Goal: Task Accomplishment & Management: Complete application form

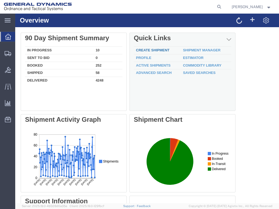
click at [158, 51] on link "Create Shipment" at bounding box center [152, 50] width 33 height 4
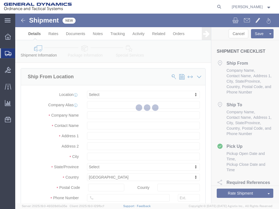
select select
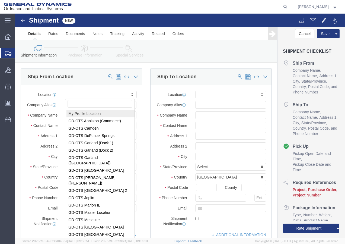
select select "MYPROFILE"
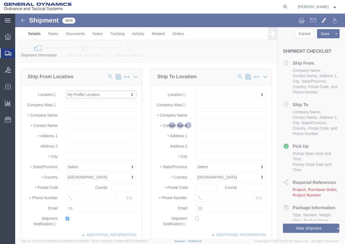
type input "General Dynamics - OTS"
type input "[PERSON_NAME]"
type input "[STREET_ADDRESS]"
type input "SACO"
type input "04072"
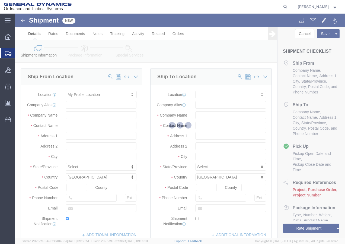
type input "[PHONE_NUMBER]"
type input "[PERSON_NAME][EMAIL_ADDRESS][PERSON_NAME][DOMAIN_NAME]"
checkbox input "true"
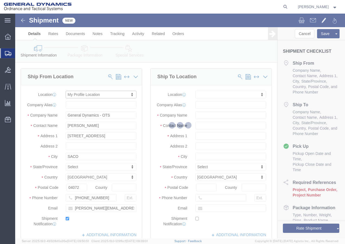
select select "ME"
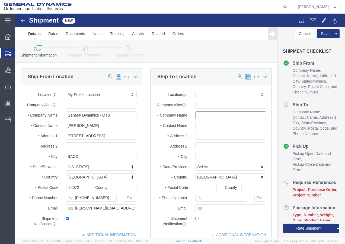
click input "text"
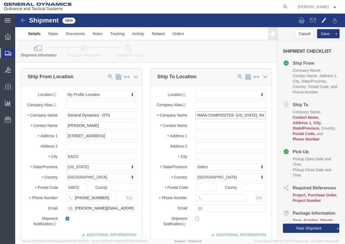
scroll to position [0, 5]
type input "KAMAN COMPOSITES- [US_STATE], INC."
click input "text"
type input "Receiving"
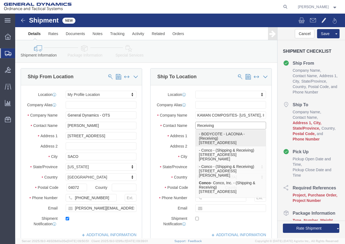
click p "- BODYCOTE - LACONIA - (Receiving) [STREET_ADDRESS]"
select select
type input "BODYCOTE - LACONIA"
type input "Receiving"
type input "[STREET_ADDRESS]"
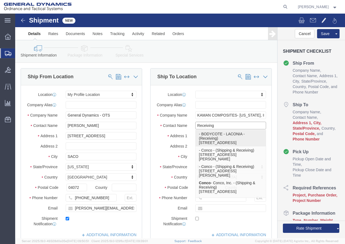
type input "LACONIA"
type input "03246"
select select "NH"
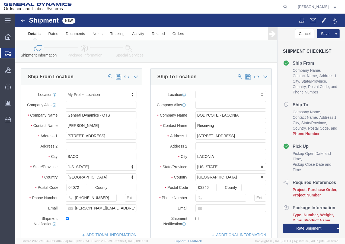
type input "Receiving"
click input "BODYCOTE - LACONIA"
drag, startPoint x: 204, startPoint y: 105, endPoint x: 144, endPoint y: 99, distance: 59.9
click div "Location My Profile Location GD-OTS [GEOGRAPHIC_DATA] (Commerce) GD-OTS [GEOGRA…"
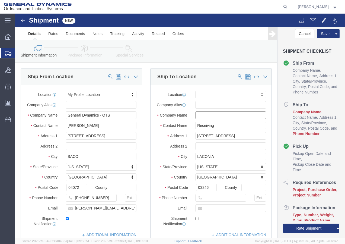
click input "text"
click input "Receiving"
drag, startPoint x: 228, startPoint y: 126, endPoint x: 139, endPoint y: 127, distance: 89.6
click div "Address [STREET_ADDRESS]"
select select
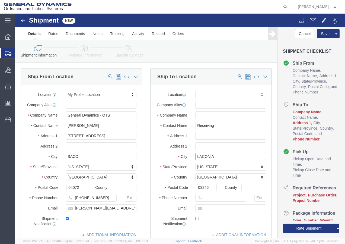
drag, startPoint x: 166, startPoint y: 149, endPoint x: 159, endPoint y: 147, distance: 7.2
click div "City LACONIA"
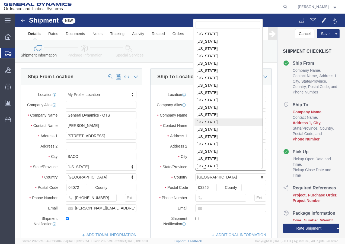
scroll to position [282, 0]
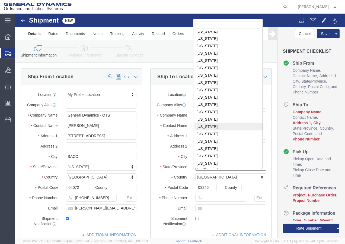
select select
select select "VT"
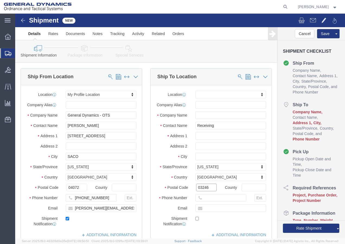
drag, startPoint x: 194, startPoint y: 177, endPoint x: 168, endPoint y: 180, distance: 26.6
click div "Postal Code 03246"
type input "05201"
select select
click input "text"
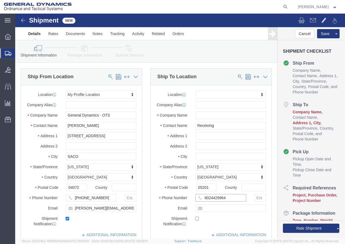
type input "8024429964"
click input "text"
type input "KAMAN COMPOSITES [US_STATE], INC."
click div "Location My Profile Location GD-OTS [GEOGRAPHIC_DATA] (Commerce) GD-OTS [GEOGRA…"
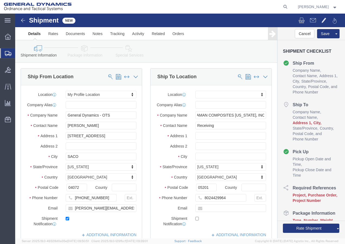
scroll to position [0, 0]
click input "text"
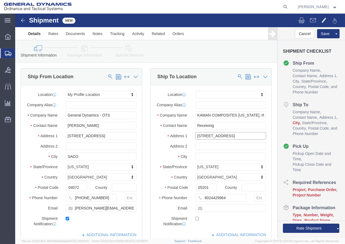
type input "[STREET_ADDRESS]"
select select
click input "text"
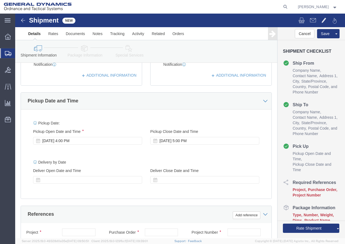
scroll to position [163, 0]
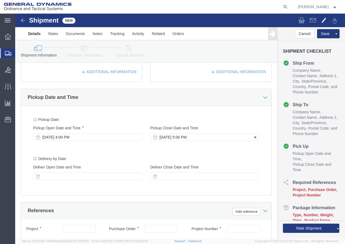
type input "BENNINGTON"
select select
click div "[DATE] 5:00 PM"
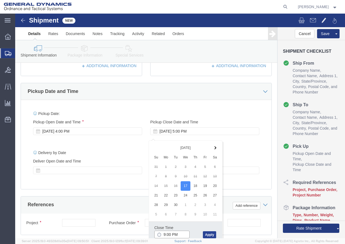
type input "9:00 PM"
click button "Apply"
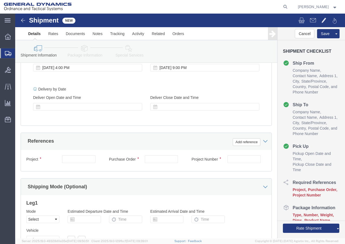
scroll to position [250, 0]
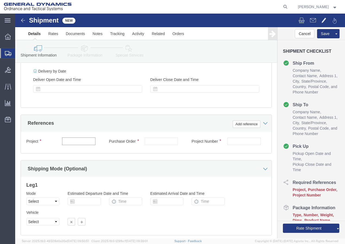
click input "text"
type input "7226574 21100893 3000 3002"
click input "text"
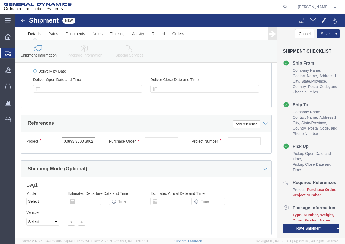
drag, startPoint x: 49, startPoint y: 133, endPoint x: 84, endPoint y: 134, distance: 35.6
click div "7226574 21100893 3000 3002"
click input "text"
paste input "7226574 21100893 3000 3002"
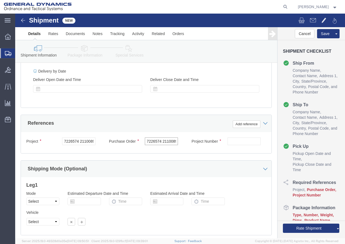
scroll to position [0, 23]
type input "7226574 21100893 3000 3002"
click input "text"
paste input "7226574 21100893 3000 3002"
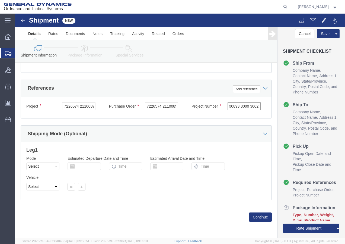
scroll to position [290, 0]
type input "7226574 21100893 3000 3002"
click button "Continue"
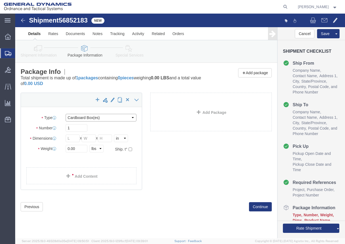
click select "Select Bale(s) Basket(s) Bolt(s) Bottle(s) Buckets Bulk Bundle(s) Can(s) Cardbo…"
select select "SKID"
click select "Select Bale(s) Basket(s) Bolt(s) Bottle(s) Buckets Bulk Bundle(s) Can(s) Cardbo…"
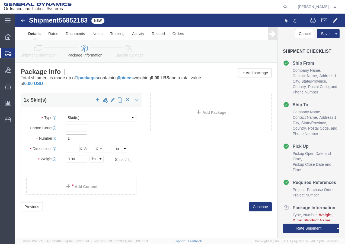
click input "1"
click input "text"
type input "48"
click input "text"
type input "40"
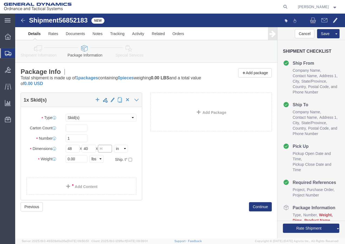
click input "text"
type input "32"
drag, startPoint x: 41, startPoint y: 141, endPoint x: 37, endPoint y: 141, distance: 4.4
click div "Package Type Select Bale(s) Basket(s) Bolt(s) Bottle(s) Buckets Bulk Bundle(s) …"
type input "192"
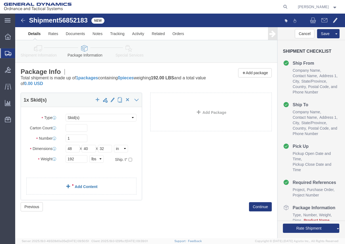
click link "Add Content"
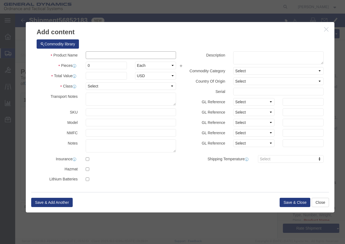
click input "text"
type input "AMMO CONTAINER"
type input "1"
drag, startPoint x: 89, startPoint y: 53, endPoint x: 83, endPoint y: 56, distance: 6.7
click input "0"
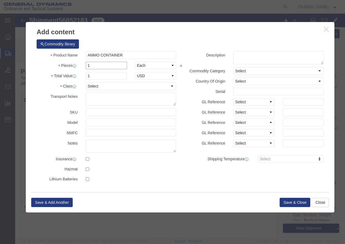
type input "1"
click select "Select 50 55 60 65 70 85 92.5 100 125 175 250 300 400"
select select "175"
click select "Select 50 55 60 65 70 85 92.5 100 125 175 250 300 400"
click button "Save & Close"
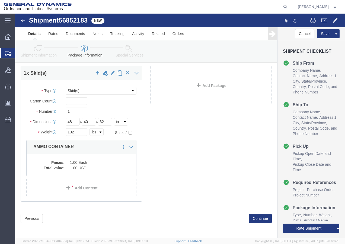
scroll to position [28, 0]
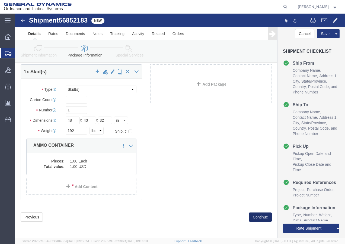
click button "Continue"
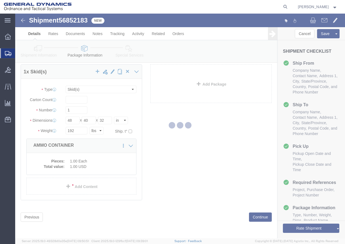
select select
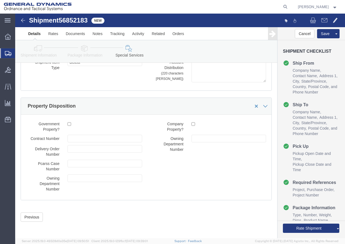
scroll to position [893, 0]
click button "Rate Shipment"
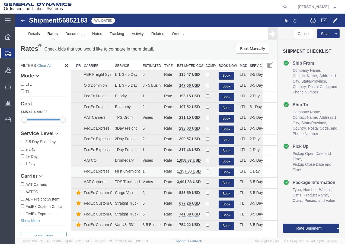
scroll to position [0, 0]
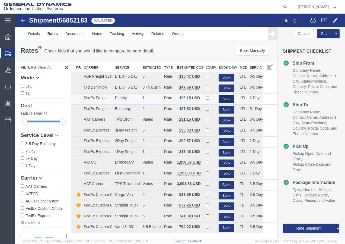
click at [221, 98] on button "Book" at bounding box center [227, 99] width 16 height 8
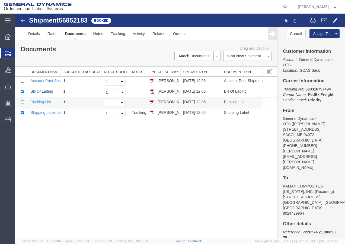
drag, startPoint x: 45, startPoint y: 90, endPoint x: 61, endPoint y: 106, distance: 22.1
click at [45, 90] on link "Bill Of Lading" at bounding box center [42, 91] width 23 height 4
drag, startPoint x: 48, startPoint y: 114, endPoint x: 147, endPoint y: 98, distance: 100.3
click at [48, 114] on link "Shipping Label Laser" at bounding box center [49, 112] width 36 height 4
click at [37, 34] on link "Details" at bounding box center [33, 33] width 19 height 13
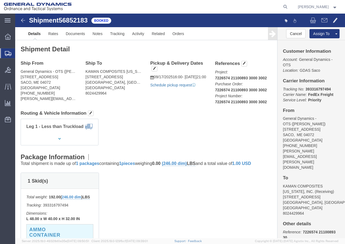
click link "Schedule pickup request"
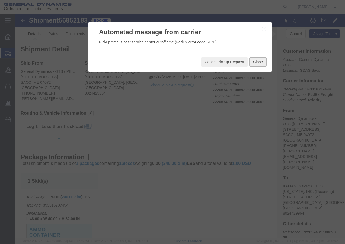
click button "Close"
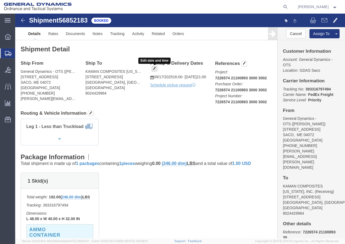
click button "button"
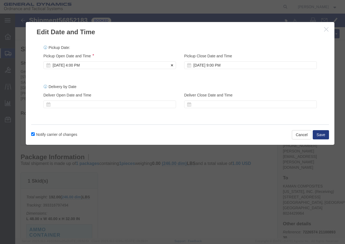
click div "[DATE] 4:00 PM"
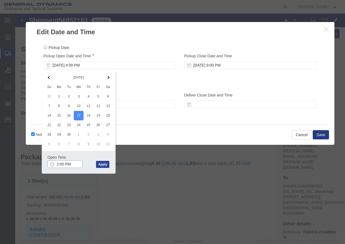
type input "2:00 PM"
click button "Apply"
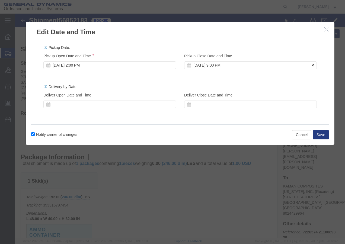
click div "[DATE] 9:00 PM"
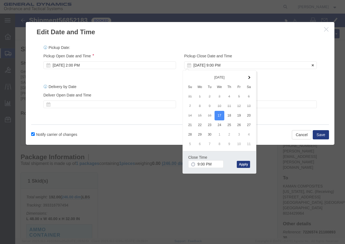
click div "[DATE] 9:00 PM"
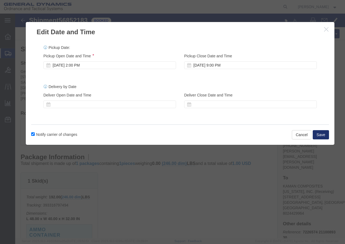
click button "Save"
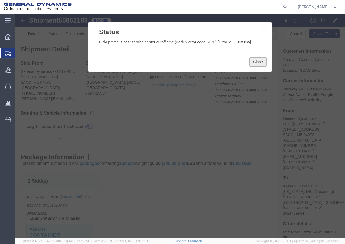
click button "Close"
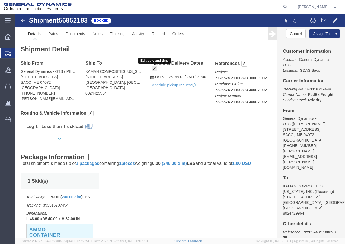
click span "button"
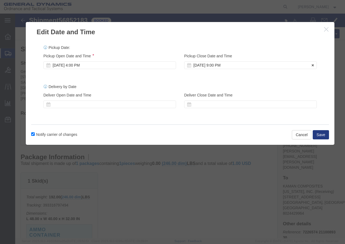
click div "[DATE] 9:00 PM"
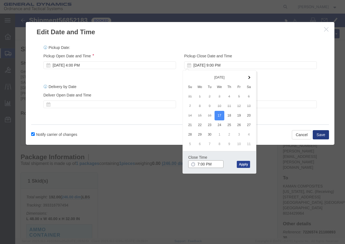
type input "7:00 PM"
click button "Apply"
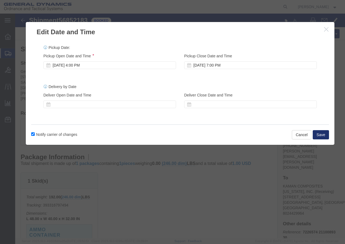
click button "Save"
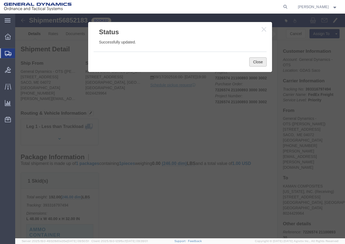
click button "Close"
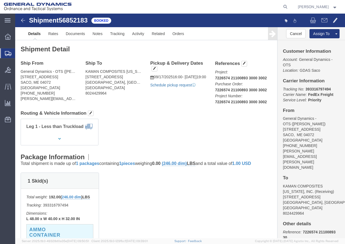
click link "Schedule pickup request"
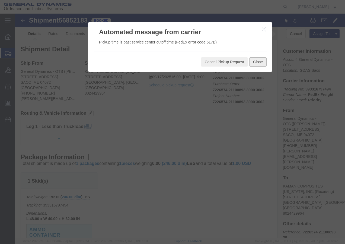
click button "Close"
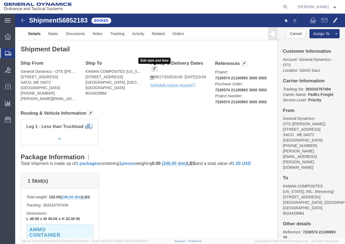
click span "button"
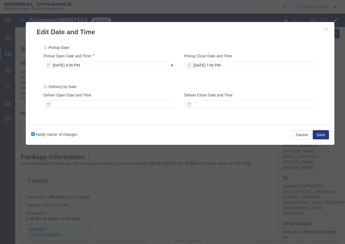
click div "[DATE] 4:00 PM"
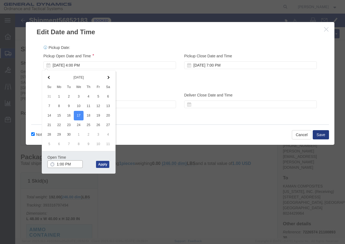
type input "1:00 PM"
click button "Apply"
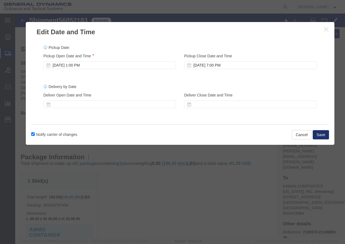
click button "Save"
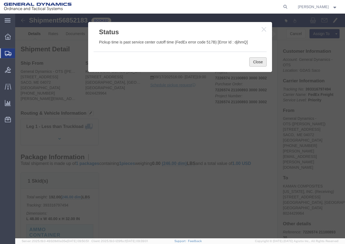
click button "Close"
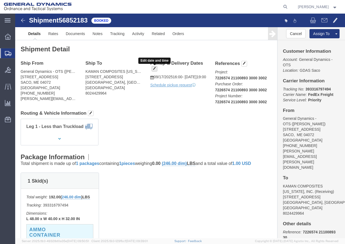
click span "button"
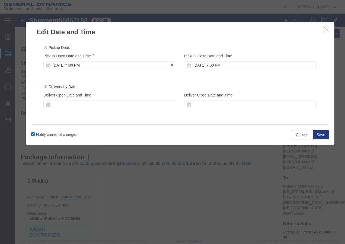
click icon
click div "[DATE] 4:00 PM"
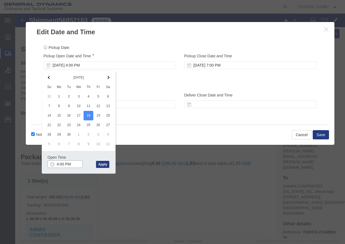
click input "4:00 PM"
click input "6:00 PM"
type input "6:00 AM"
click button "Apply"
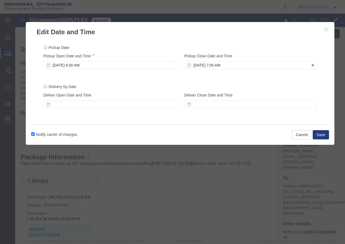
click div "[DATE] 7:00 AM"
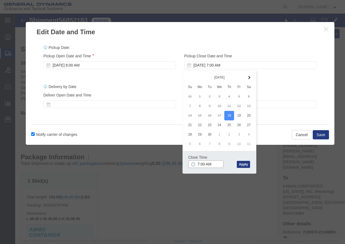
click input "7:00 AM"
type input "7:00 PM"
click button "Apply"
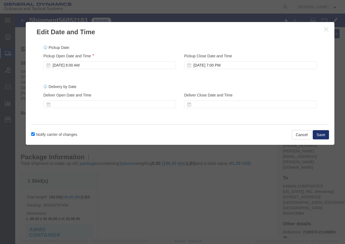
click button "Save"
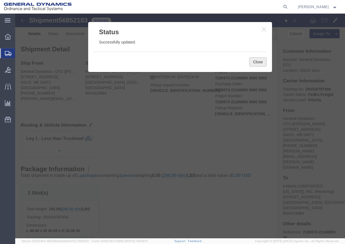
click button "Close"
